Goal: Transaction & Acquisition: Purchase product/service

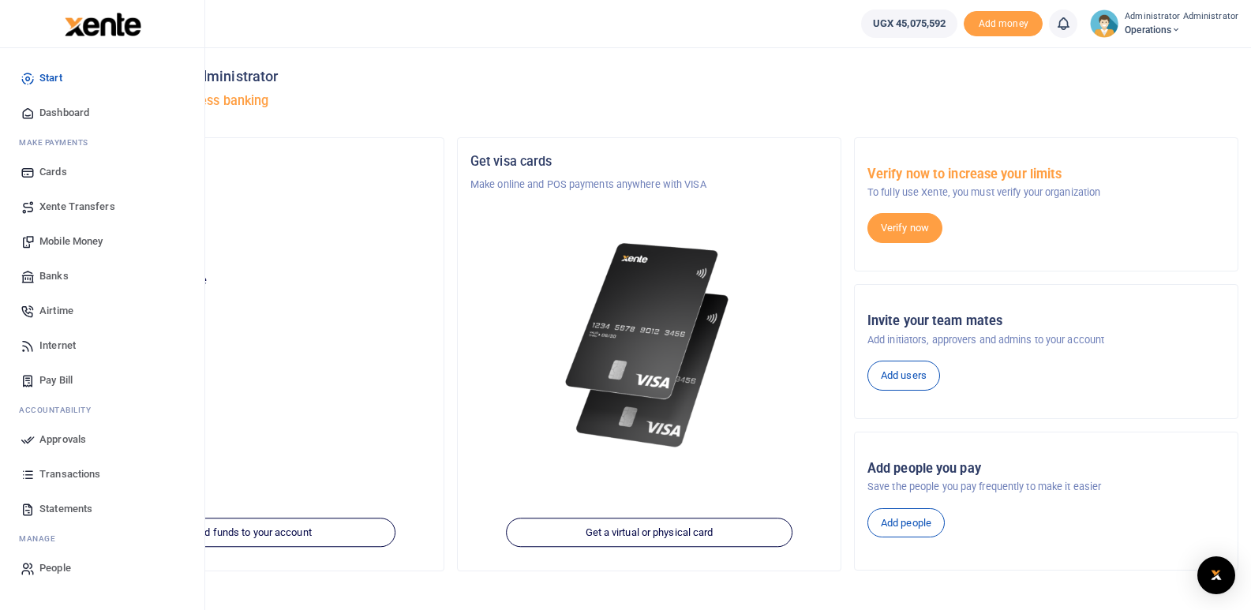
click at [66, 240] on span "Mobile Money" at bounding box center [70, 242] width 63 height 16
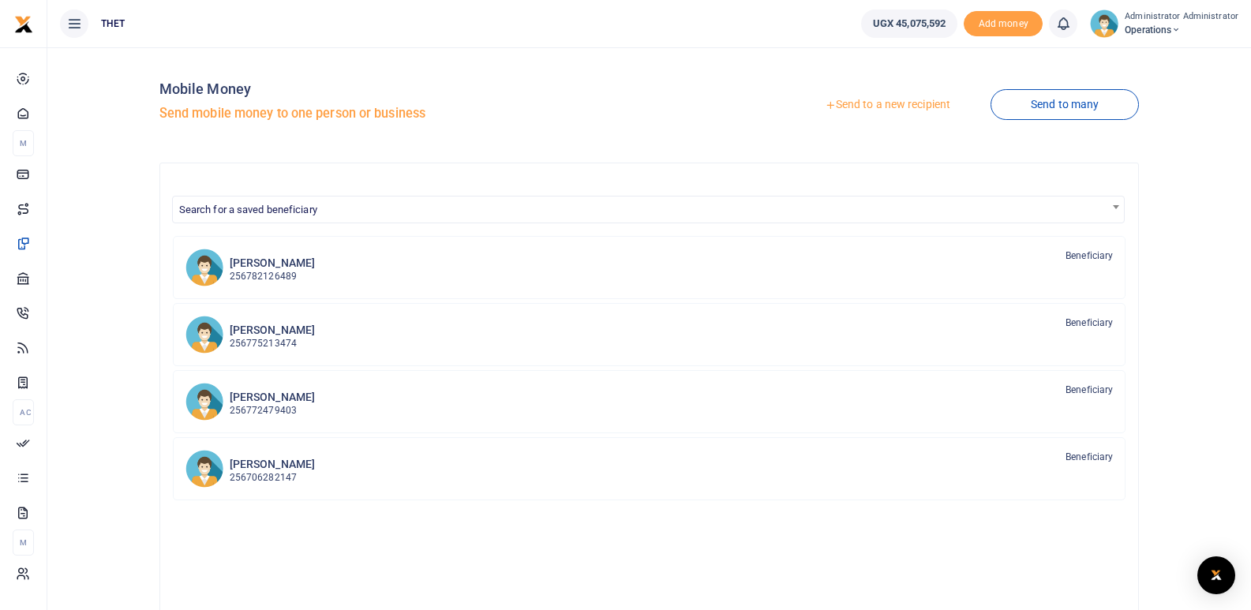
click at [886, 103] on link "Send to a new recipient" at bounding box center [888, 105] width 206 height 28
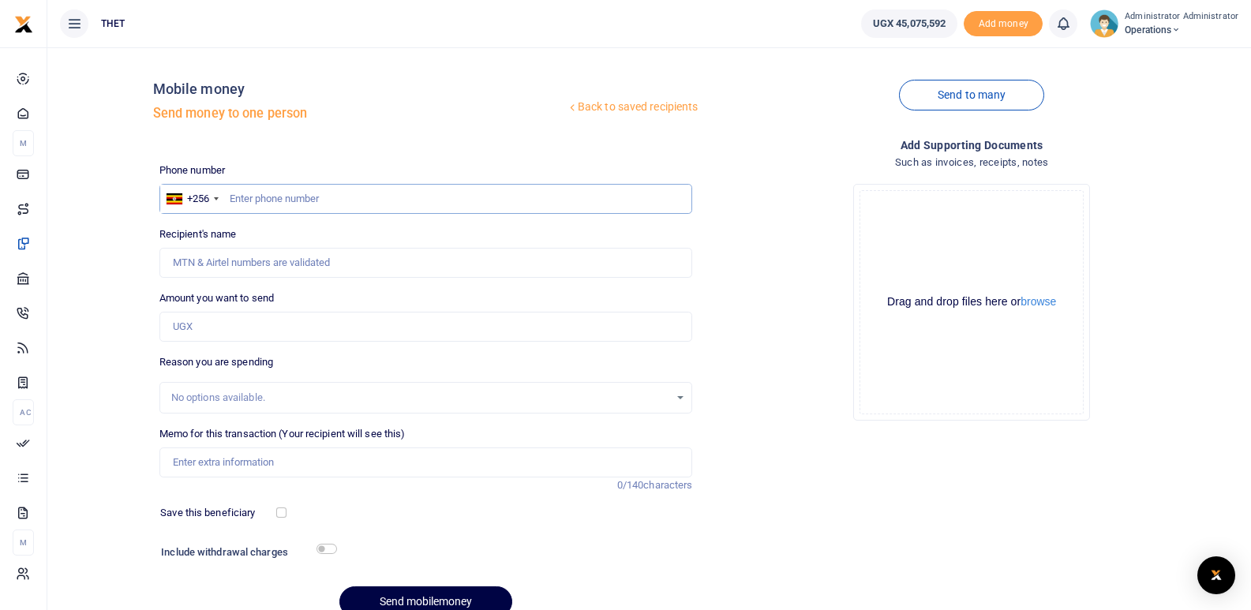
click at [321, 189] on input "text" at bounding box center [426, 199] width 534 height 30
type input "0782208894"
type input "Dominic Guli Lomurechu"
type input "0782208894"
click at [245, 321] on input "Amount you want to send" at bounding box center [426, 327] width 534 height 30
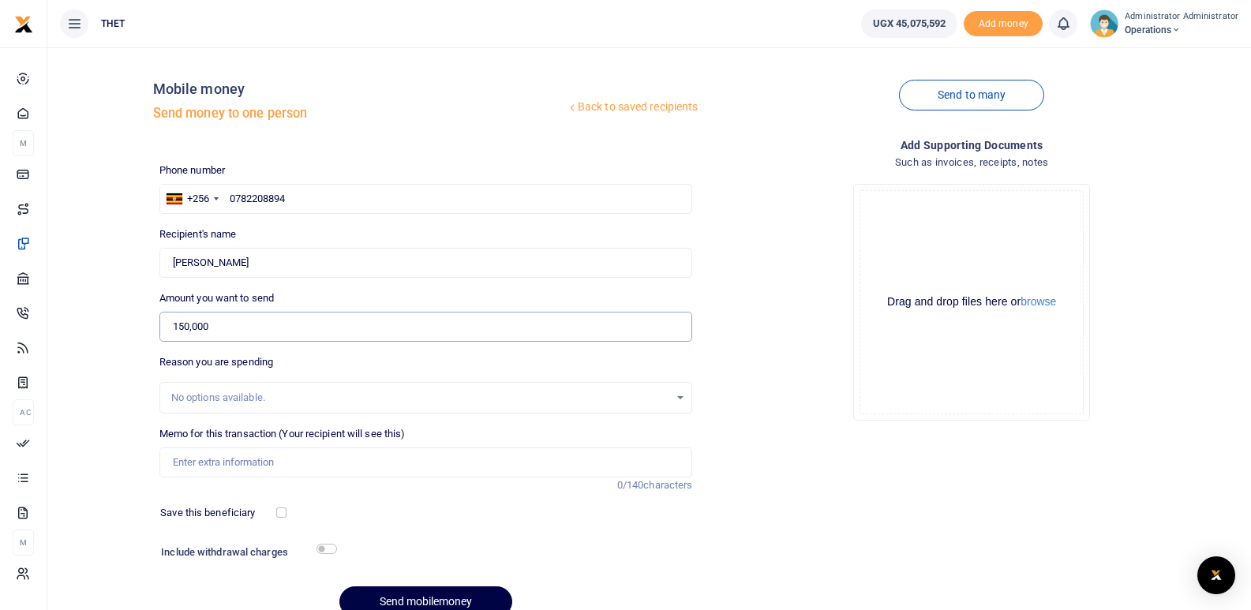
type input "150,000"
click at [257, 465] on input "Memo for this transaction (Your recipient will see this)" at bounding box center [426, 463] width 534 height 30
type input "c"
type input "Transport refund for coordinating PHWs in Obongi"
click at [446, 512] on div "Save this beneficiary" at bounding box center [416, 513] width 524 height 16
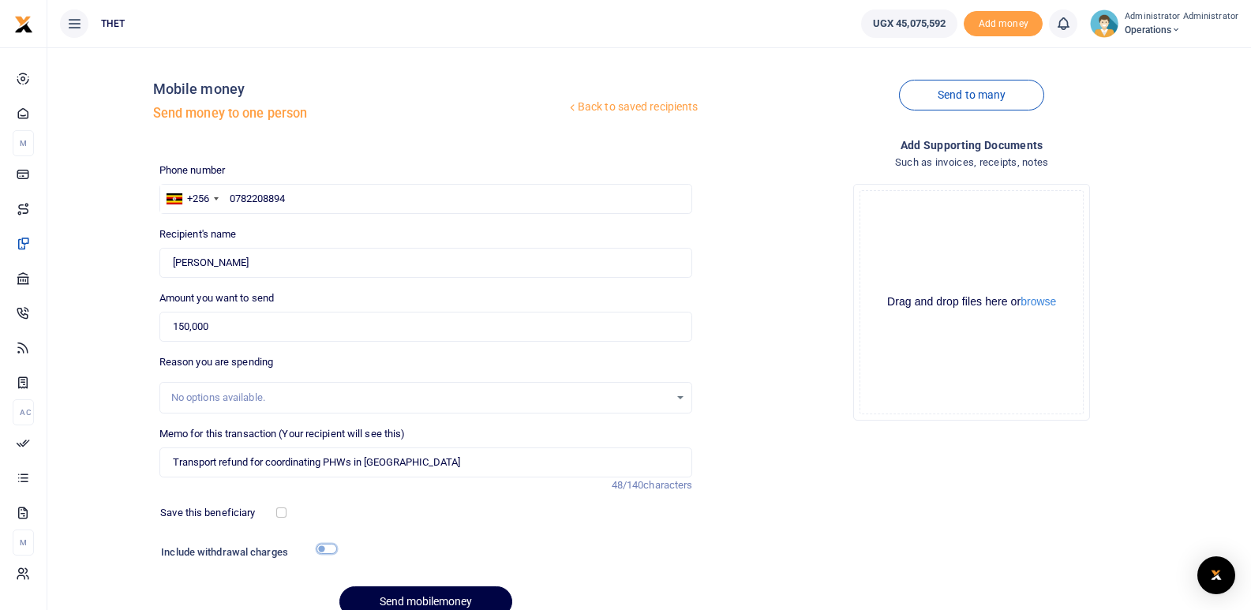
click at [331, 546] on input "checkbox" at bounding box center [327, 549] width 21 height 10
checkbox input "true"
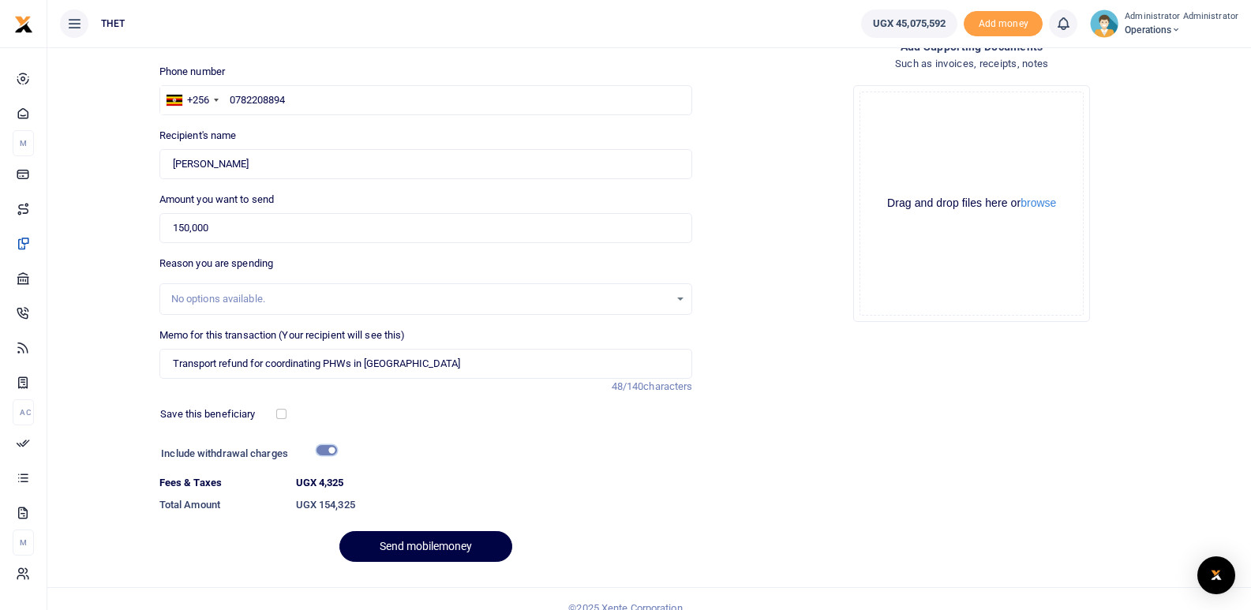
scroll to position [117, 0]
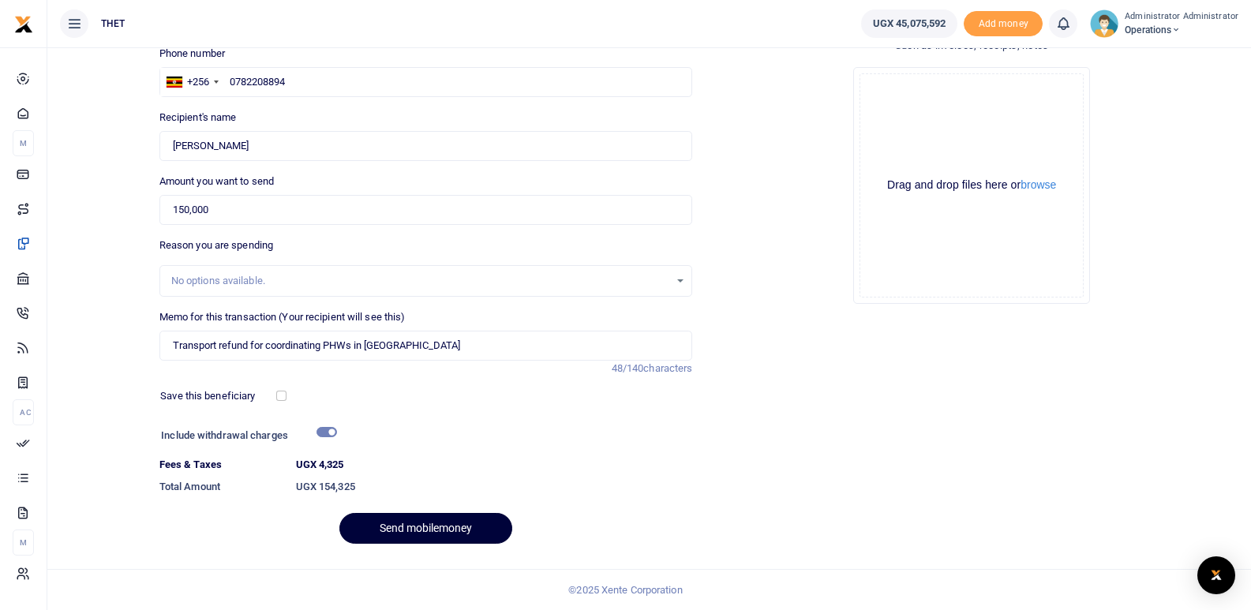
click at [398, 530] on button "Send mobilemoney" at bounding box center [426, 528] width 173 height 31
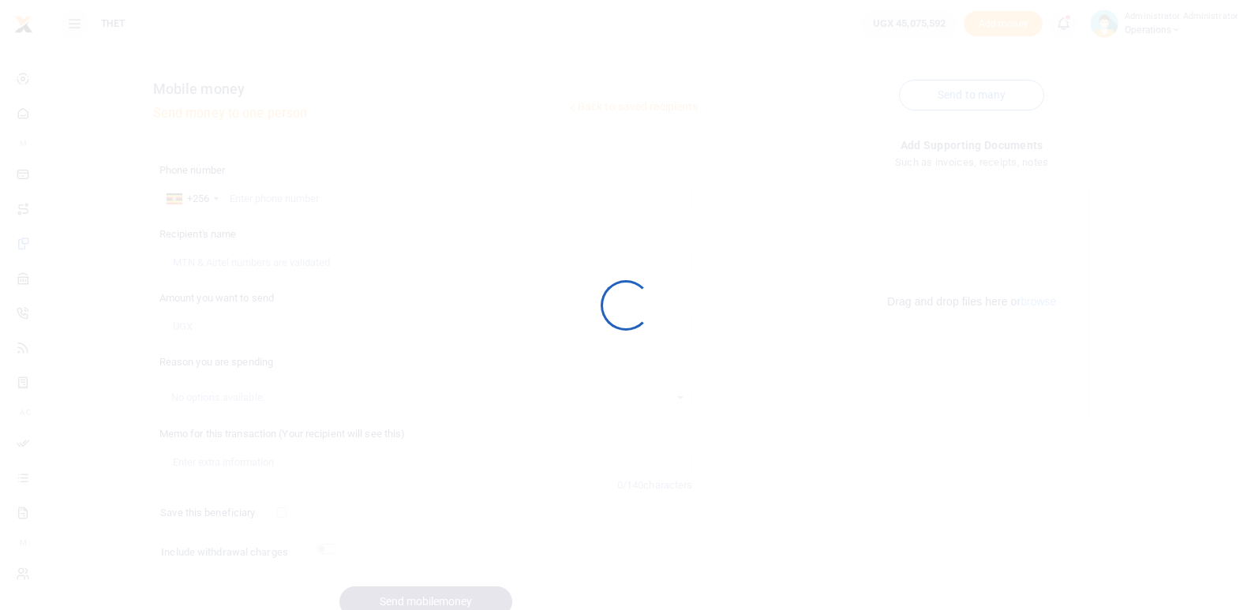
scroll to position [73, 0]
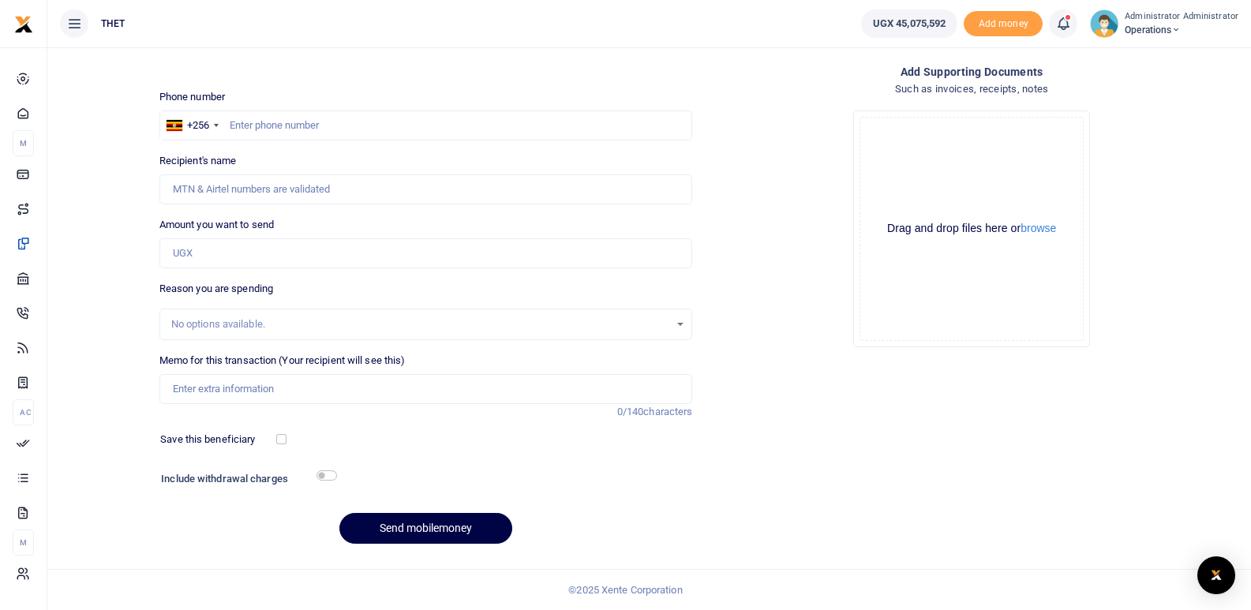
click at [1070, 25] on icon at bounding box center [1064, 23] width 16 height 17
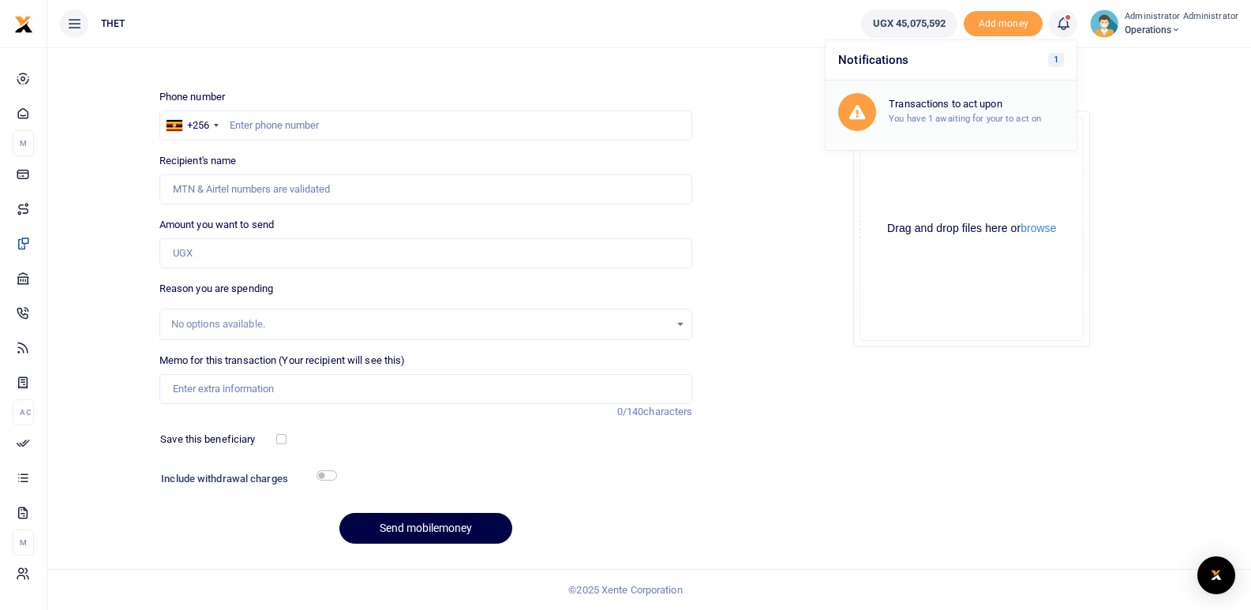
click at [964, 117] on small "You have 1 awaiting for your to act on" at bounding box center [965, 118] width 152 height 11
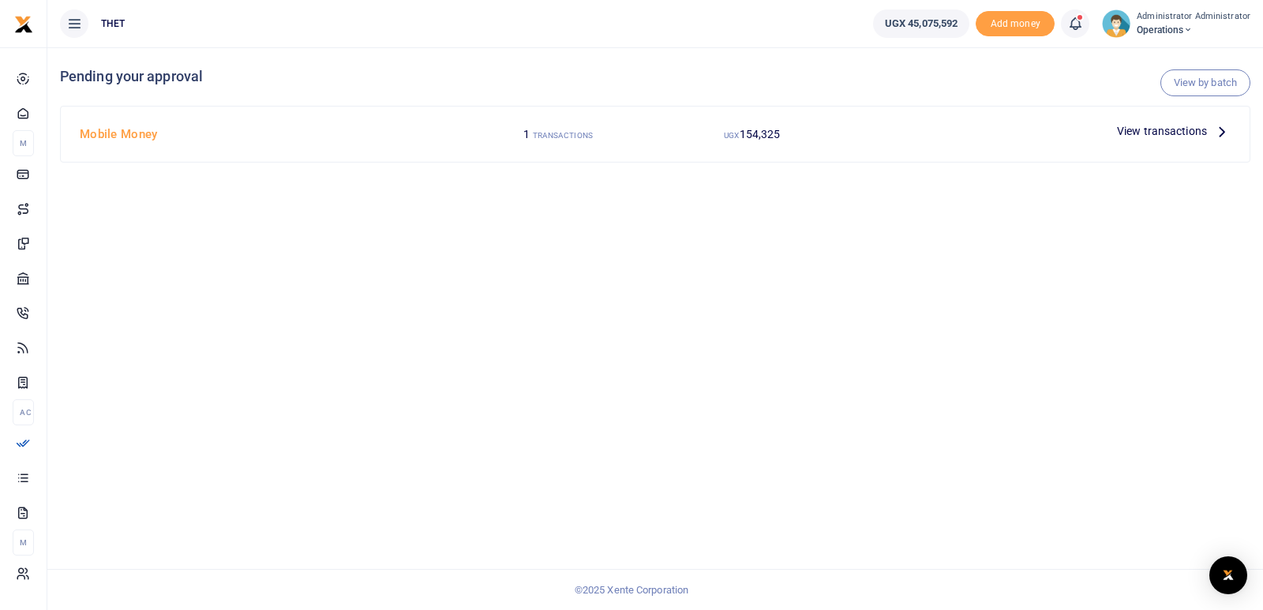
click at [1219, 133] on icon at bounding box center [1222, 130] width 17 height 17
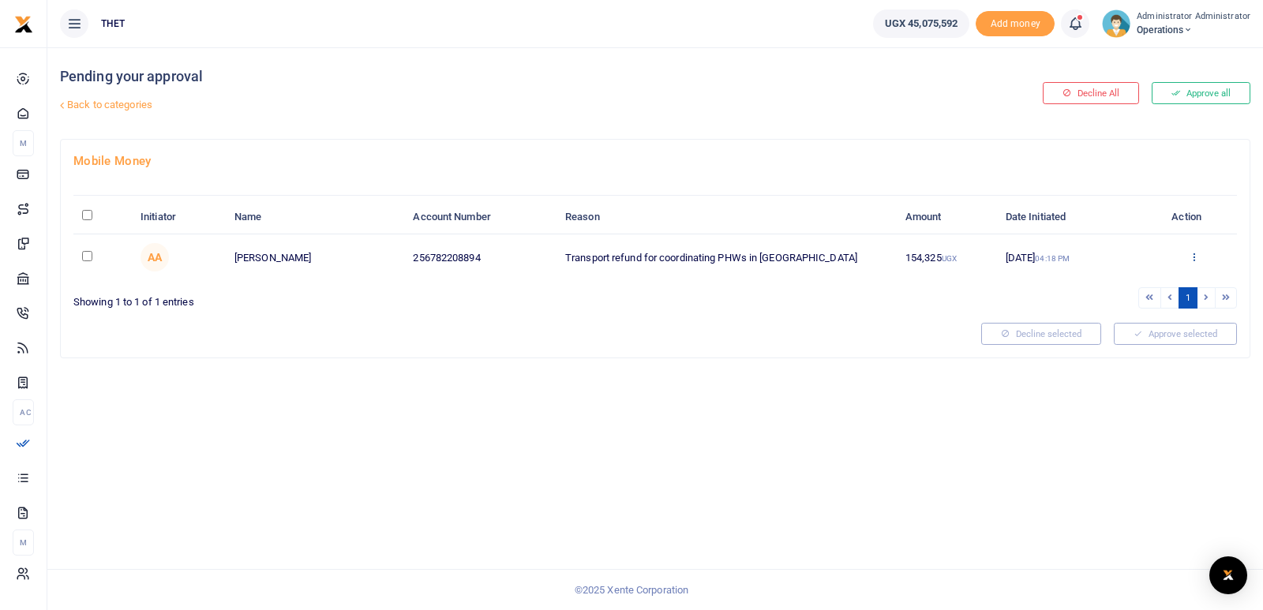
click at [1193, 255] on icon at bounding box center [1194, 256] width 10 height 11
click at [1133, 281] on link "Approve" at bounding box center [1136, 283] width 125 height 22
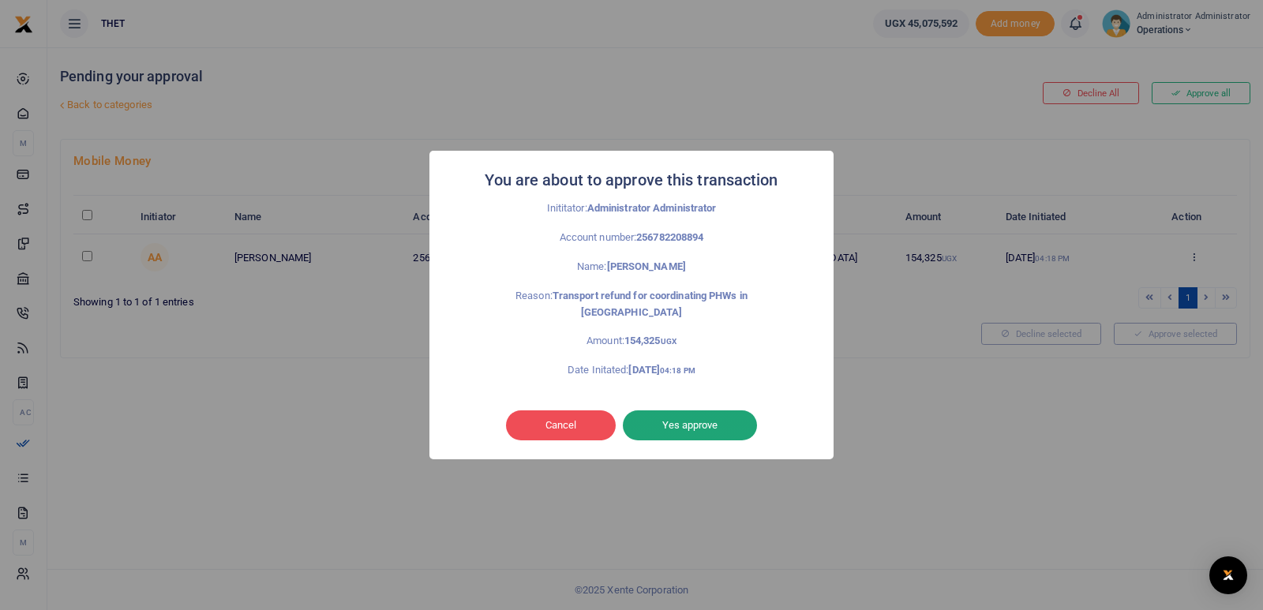
click at [684, 417] on button "Yes approve" at bounding box center [690, 426] width 134 height 30
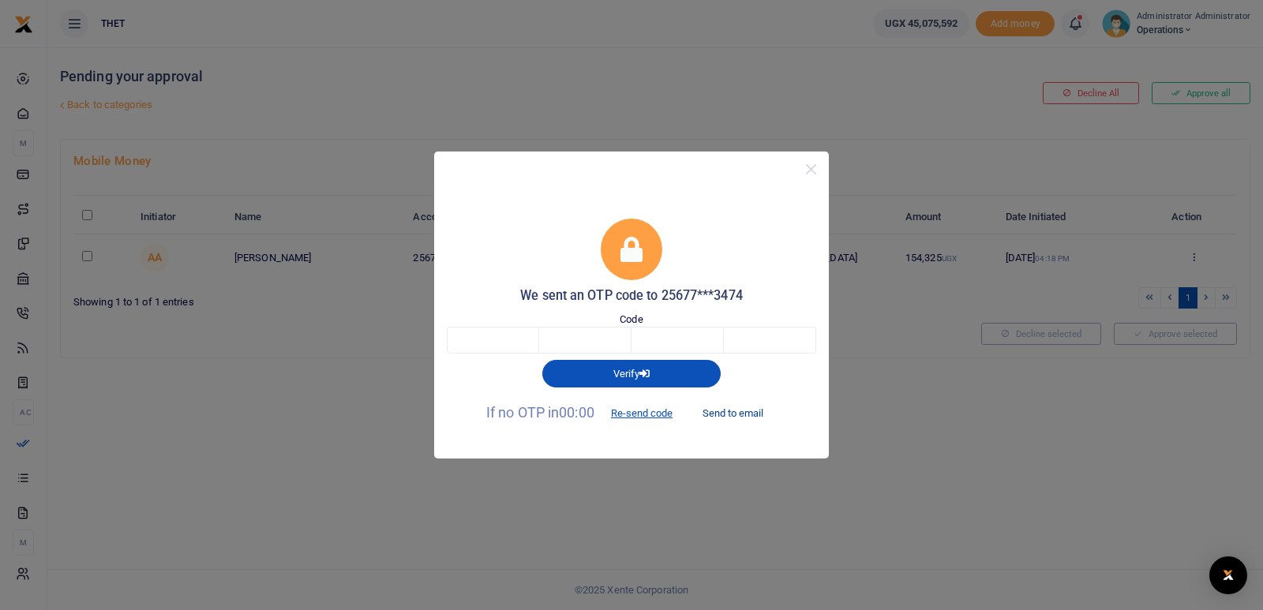
click at [732, 413] on button "Send to email" at bounding box center [733, 413] width 88 height 27
click at [505, 343] on input "text" at bounding box center [493, 340] width 92 height 27
type input "4"
type input "6"
type input "4"
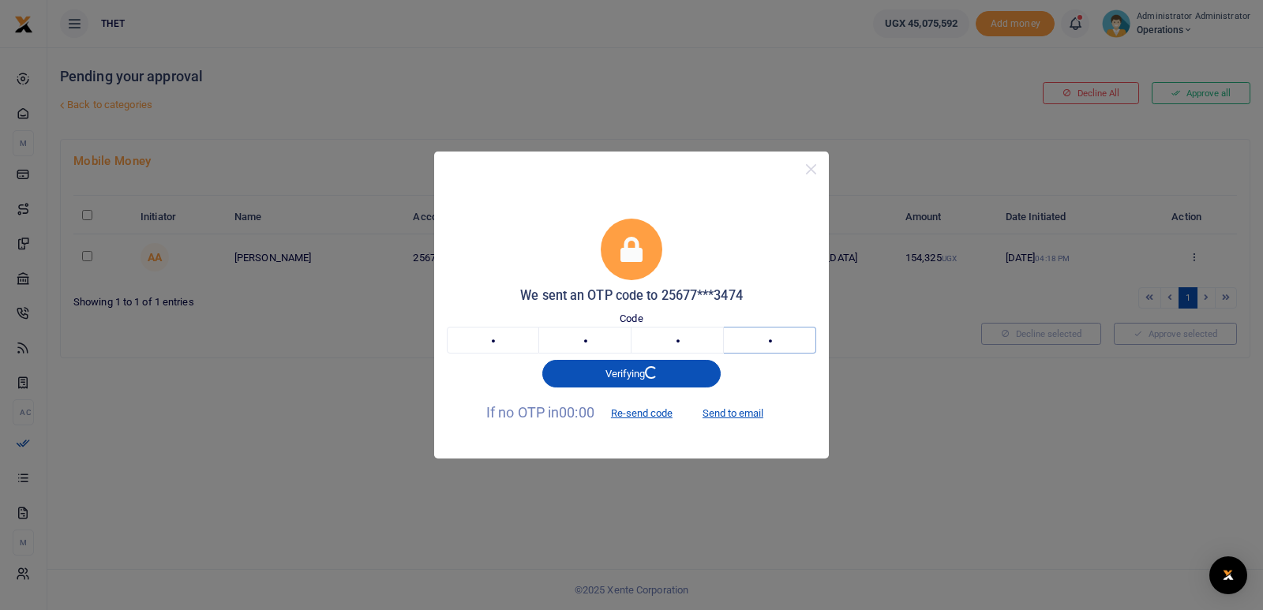
type input "7"
type input "3"
type input "6"
type input "2"
type input "6"
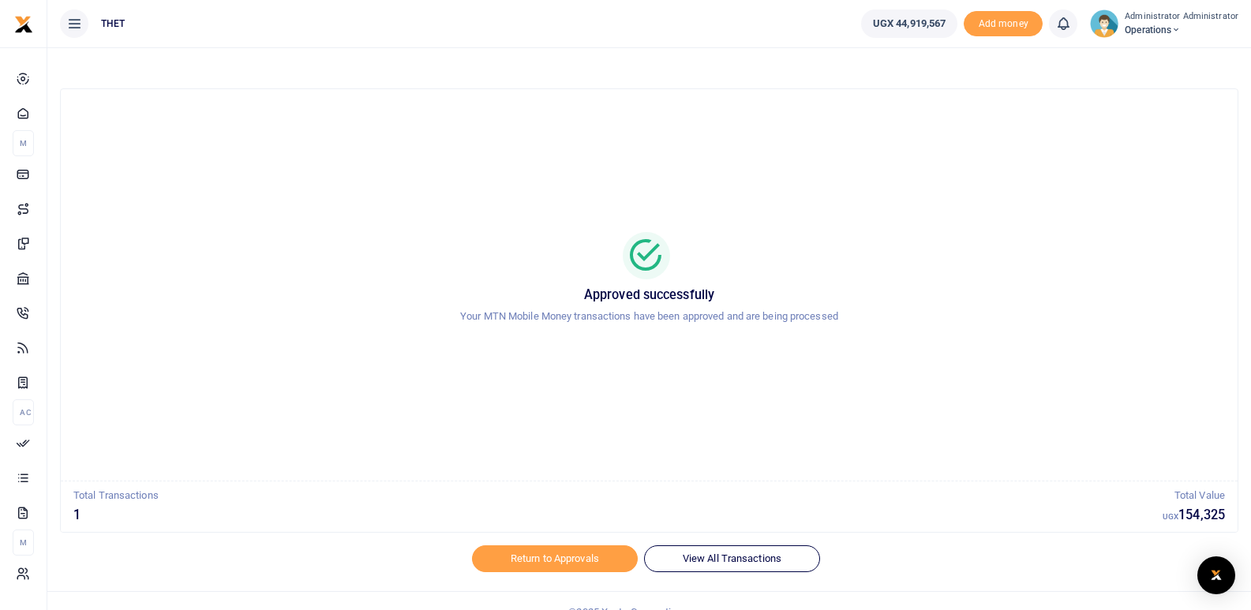
click at [872, 352] on div "Approved successfully Your MTN Mobile Money transactions have been approved and…" at bounding box center [649, 285] width 1139 height 366
